Goal: Task Accomplishment & Management: Use online tool/utility

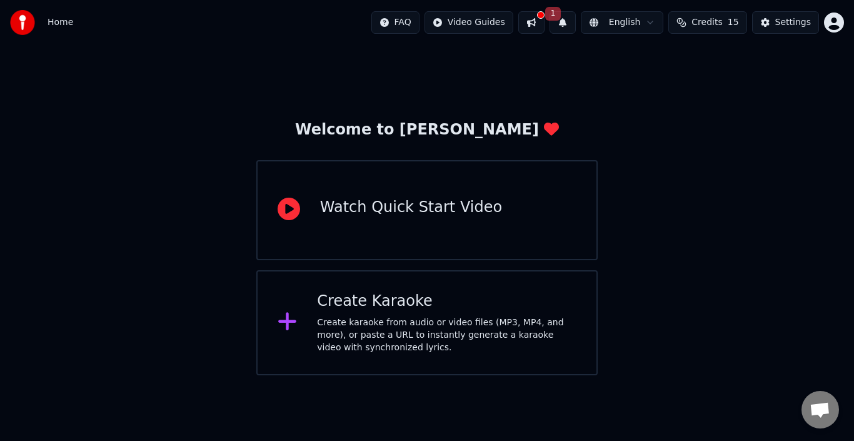
click at [565, 21] on button "1" at bounding box center [563, 22] width 26 height 23
click at [545, 23] on button at bounding box center [531, 22] width 26 height 23
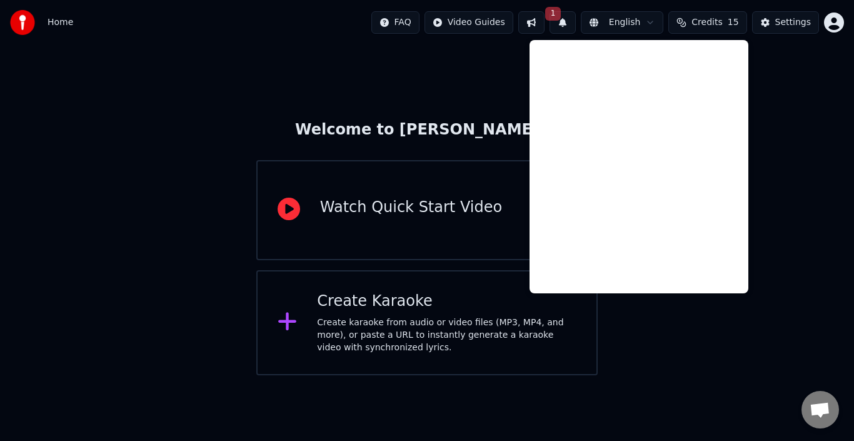
click at [794, 99] on div "Welcome to Youka Watch Quick Start Video Create Karaoke Create karaoke from aud…" at bounding box center [427, 210] width 854 height 330
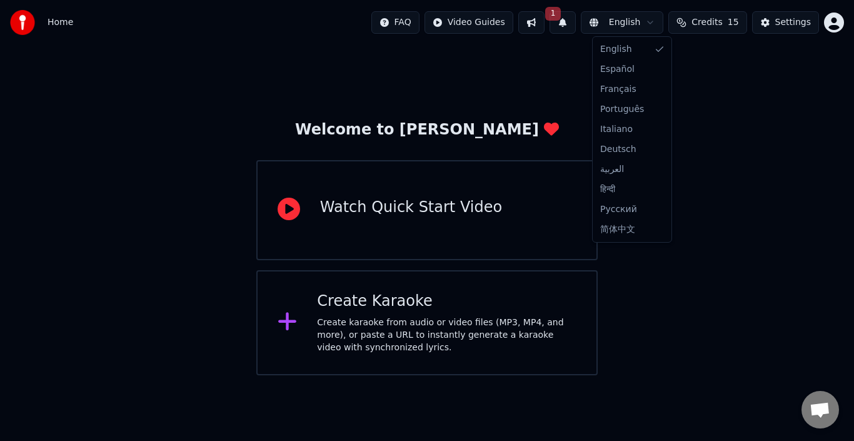
click at [654, 21] on html "Home FAQ Video Guides 1 English Credits 15 Settings Welcome to Youka Watch Quic…" at bounding box center [427, 187] width 854 height 375
click at [769, 180] on html "Home FAQ Video Guides 1 English Credits 15 Settings Welcome to Youka Watch Quic…" at bounding box center [427, 187] width 854 height 375
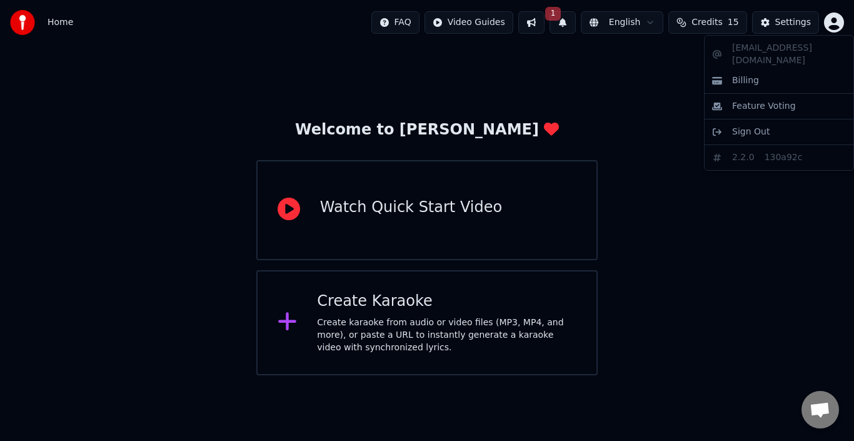
click at [835, 27] on html "Home FAQ Video Guides 1 English Credits 15 Settings Welcome to Youka Watch Quic…" at bounding box center [427, 187] width 854 height 375
click at [629, 83] on html "Home FAQ Video Guides 1 English Credits 15 Settings Welcome to Youka Watch Quic…" at bounding box center [427, 187] width 854 height 375
click at [543, 26] on button at bounding box center [531, 22] width 26 height 23
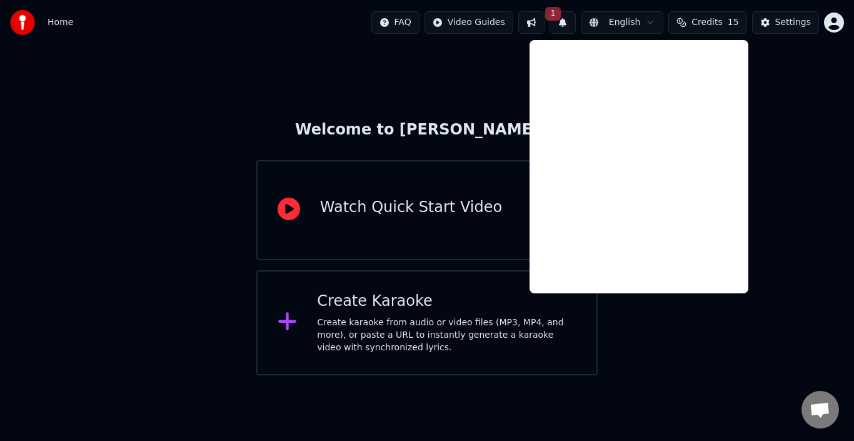
click at [283, 81] on div "Welcome to Youka Watch Quick Start Video Create Karaoke Create karaoke from aud…" at bounding box center [427, 210] width 854 height 330
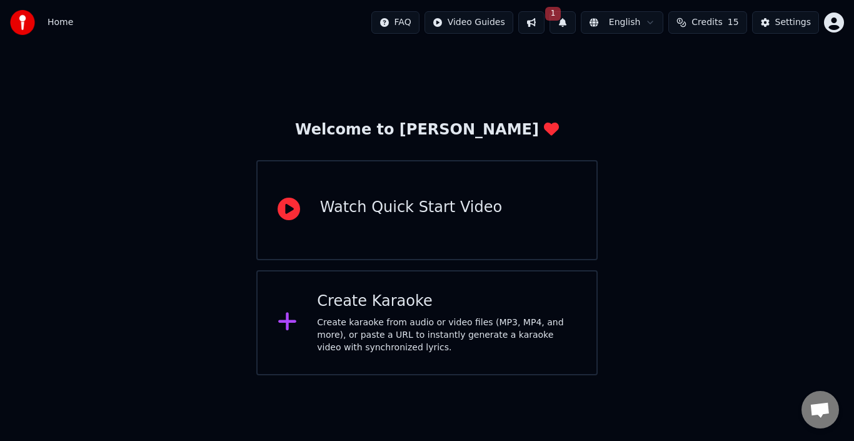
click at [498, 325] on div "Create karaoke from audio or video files (MP3, MP4, and more), or paste a URL t…" at bounding box center [447, 335] width 260 height 38
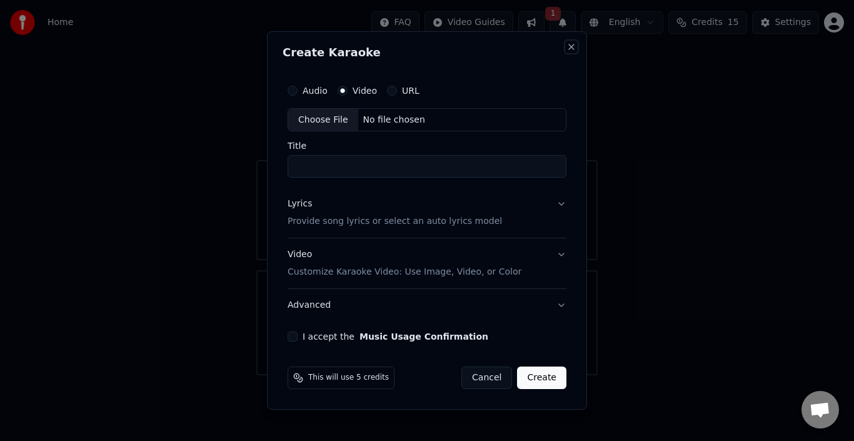
click at [573, 45] on button "Close" at bounding box center [572, 47] width 10 height 10
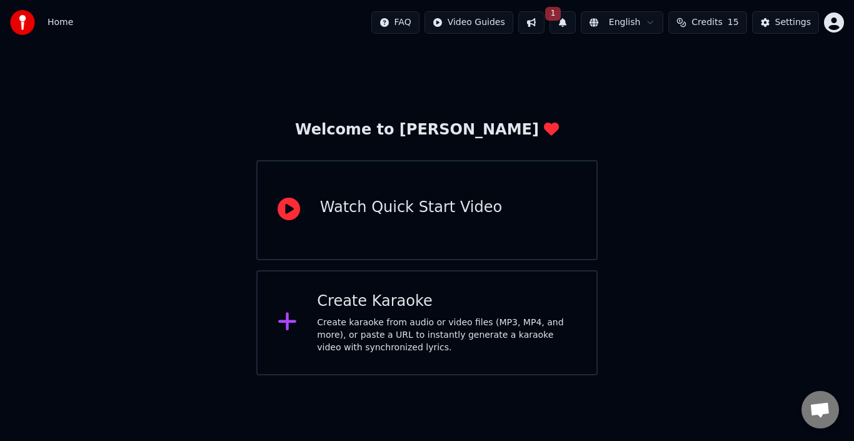
click at [769, 150] on div "Welcome to Youka Watch Quick Start Video Create Karaoke Create karaoke from aud…" at bounding box center [427, 210] width 854 height 330
